Goal: Information Seeking & Learning: Check status

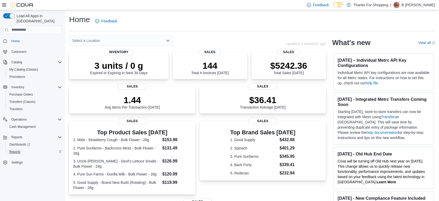
click at [18, 149] on span "Reports" at bounding box center [14, 151] width 11 height 4
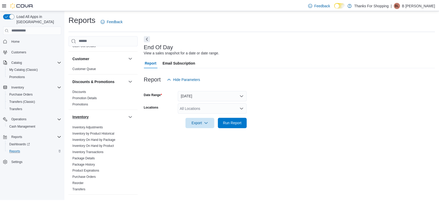
scroll to position [24, 0]
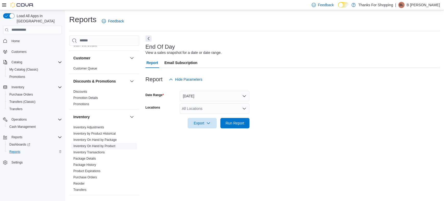
click at [107, 145] on link "Inventory On Hand by Product" at bounding box center [94, 146] width 42 height 4
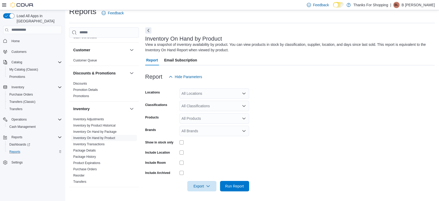
scroll to position [8, 0]
click at [203, 95] on div "All Locations" at bounding box center [215, 93] width 70 height 10
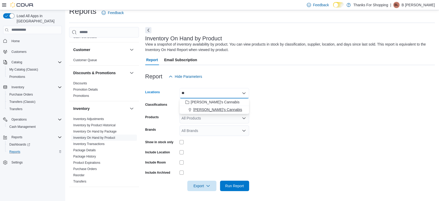
type input "**"
click at [206, 107] on span "[PERSON_NAME]'s Cannabis" at bounding box center [217, 109] width 49 height 5
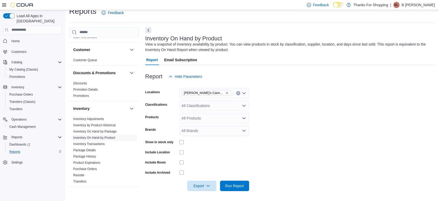
click at [301, 101] on form "Locations [PERSON_NAME]'s Cannabis Classifications All Classifications Products…" at bounding box center [290, 136] width 290 height 109
click at [216, 104] on div "All Classifications" at bounding box center [215, 105] width 70 height 10
type input "**"
click at [211, 116] on div "Lottery" at bounding box center [214, 114] width 63 height 5
click at [314, 97] on form "Locations [PERSON_NAME]'s Cannabis Classifications Lottery Products All Product…" at bounding box center [290, 136] width 290 height 109
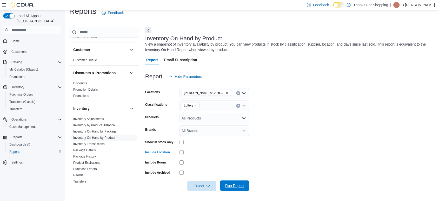
click at [232, 185] on span "Run Report" at bounding box center [234, 185] width 19 height 5
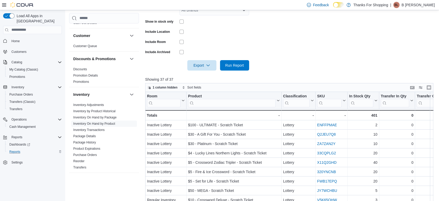
scroll to position [129, 0]
click at [207, 65] on icon "button" at bounding box center [208, 65] width 4 height 4
click at [208, 87] on span "Export to Csv" at bounding box center [202, 86] width 23 height 4
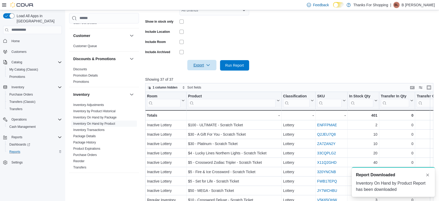
scroll to position [0, 0]
